Goal: Find specific page/section: Find specific page/section

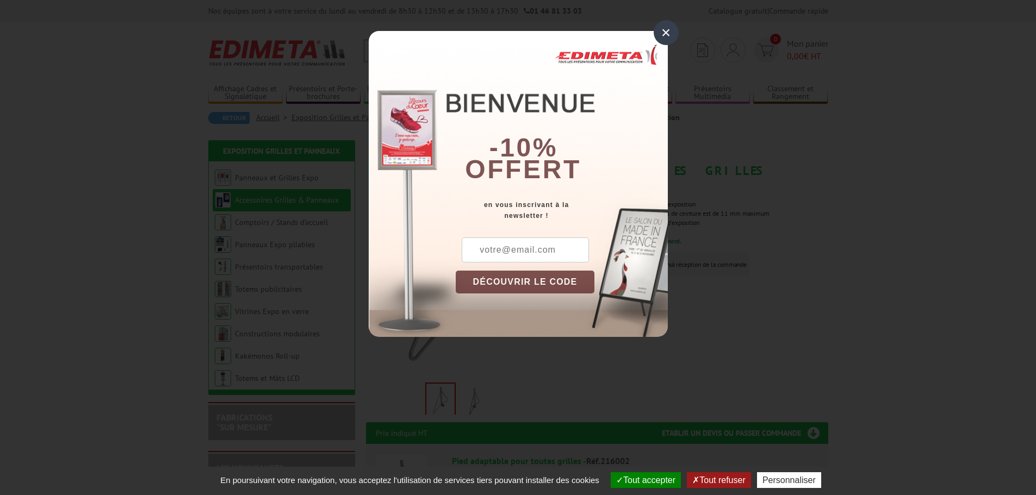
click at [669, 31] on div "×" at bounding box center [665, 32] width 25 height 25
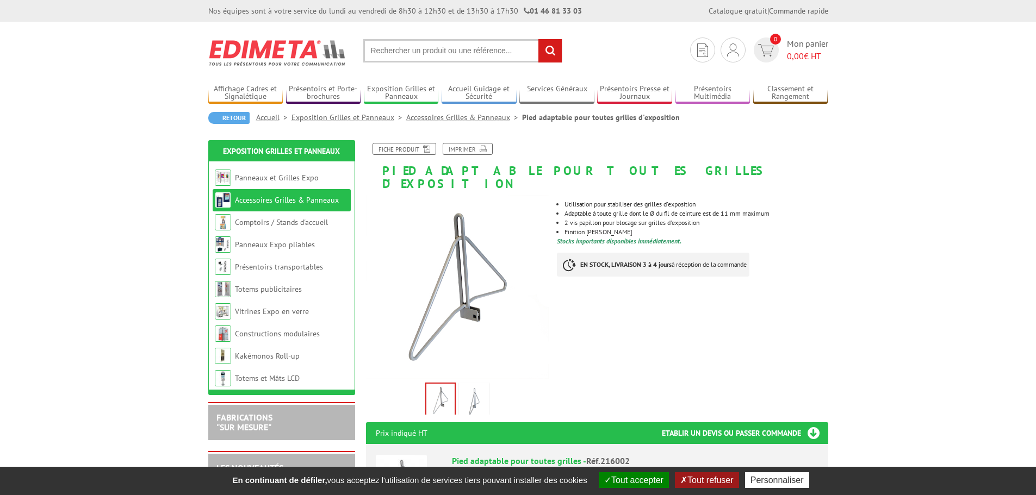
drag, startPoint x: 523, startPoint y: 51, endPoint x: 341, endPoint y: 59, distance: 182.3
click at [341, 59] on section "Je me connecte Nouveau client ? Inscrivez-vous 0 Mon panier 0,00 € HT recherche…" at bounding box center [518, 47] width 620 height 51
drag, startPoint x: 508, startPoint y: 50, endPoint x: 434, endPoint y: 50, distance: 73.4
click at [434, 50] on input "text" at bounding box center [462, 50] width 199 height 23
drag, startPoint x: 370, startPoint y: 49, endPoint x: 503, endPoint y: 50, distance: 133.2
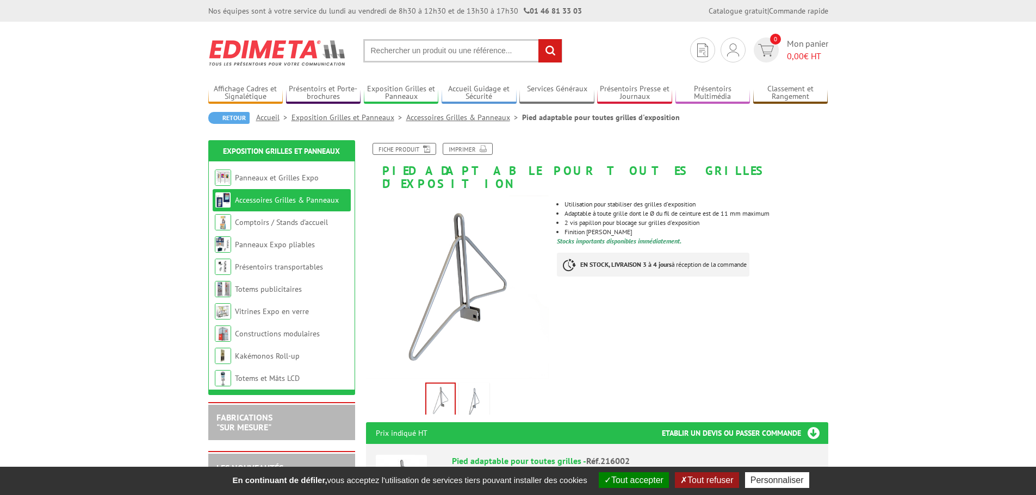
click at [503, 50] on input "text" at bounding box center [462, 50] width 199 height 23
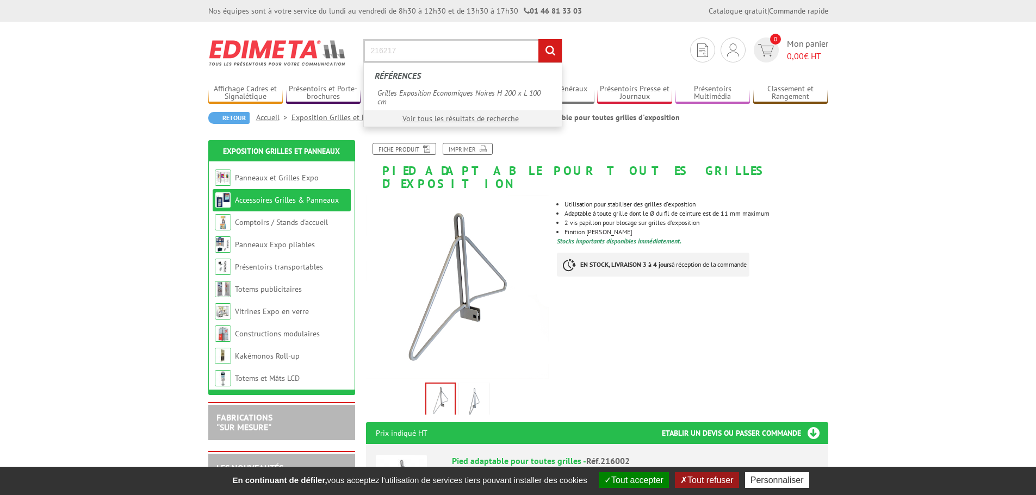
type input "216217"
click at [545, 49] on input "rechercher" at bounding box center [549, 50] width 23 height 23
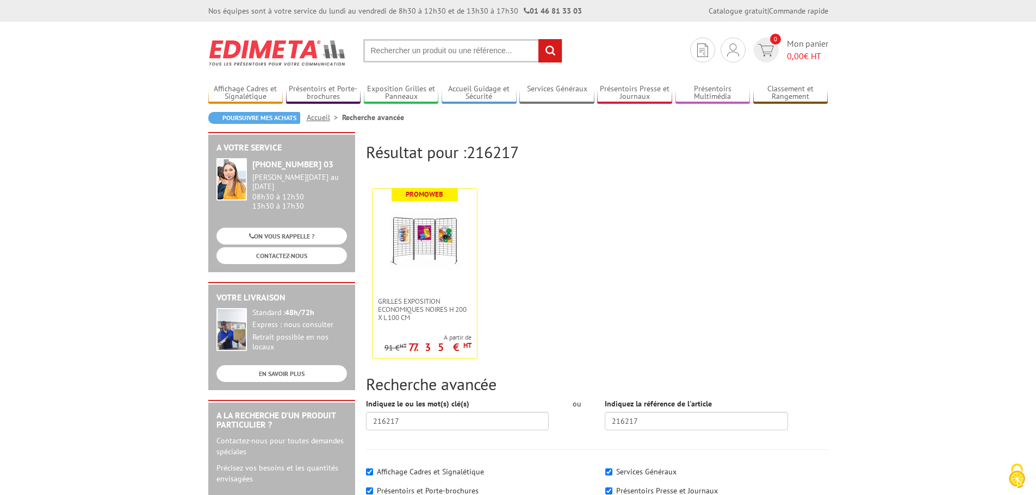
click at [366, 48] on input "text" at bounding box center [462, 50] width 199 height 23
type input "pieds grille exposition"
click at [547, 53] on input "rechercher" at bounding box center [549, 50] width 23 height 23
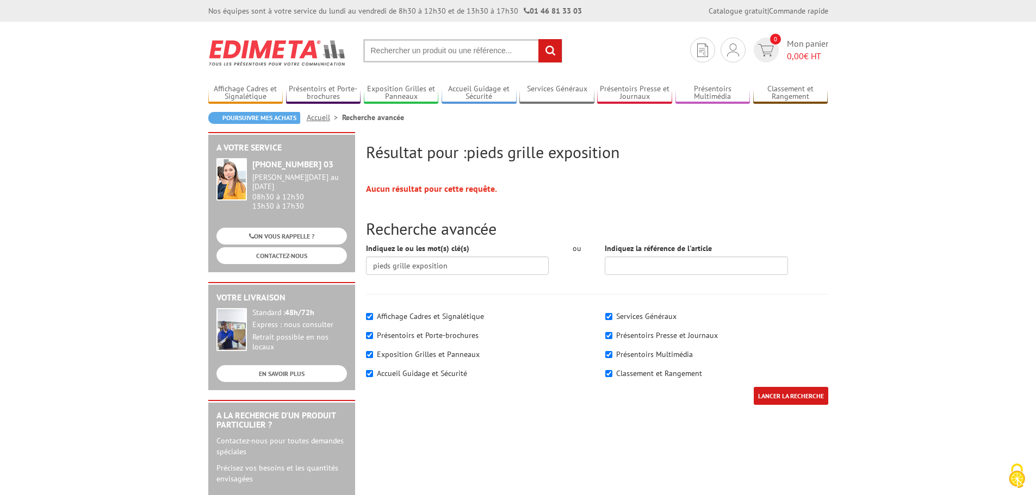
click at [789, 395] on input "LANCER LA RECHERCHE" at bounding box center [790, 396] width 74 height 18
click at [394, 53] on input "text" at bounding box center [462, 50] width 199 height 23
click at [421, 52] on input "text" at bounding box center [462, 50] width 199 height 23
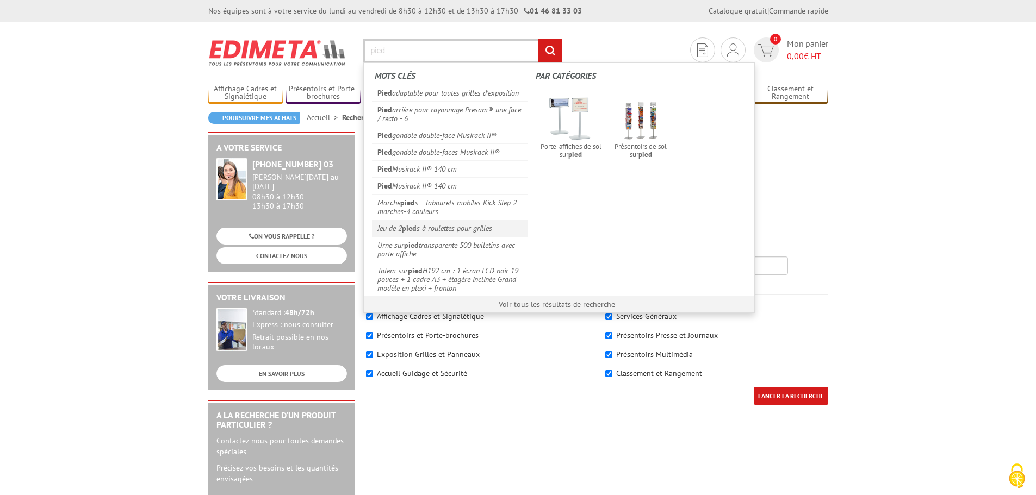
type input "pied"
click at [415, 228] on em "pied" at bounding box center [409, 228] width 15 height 10
